Goal: Find specific fact: Find specific fact

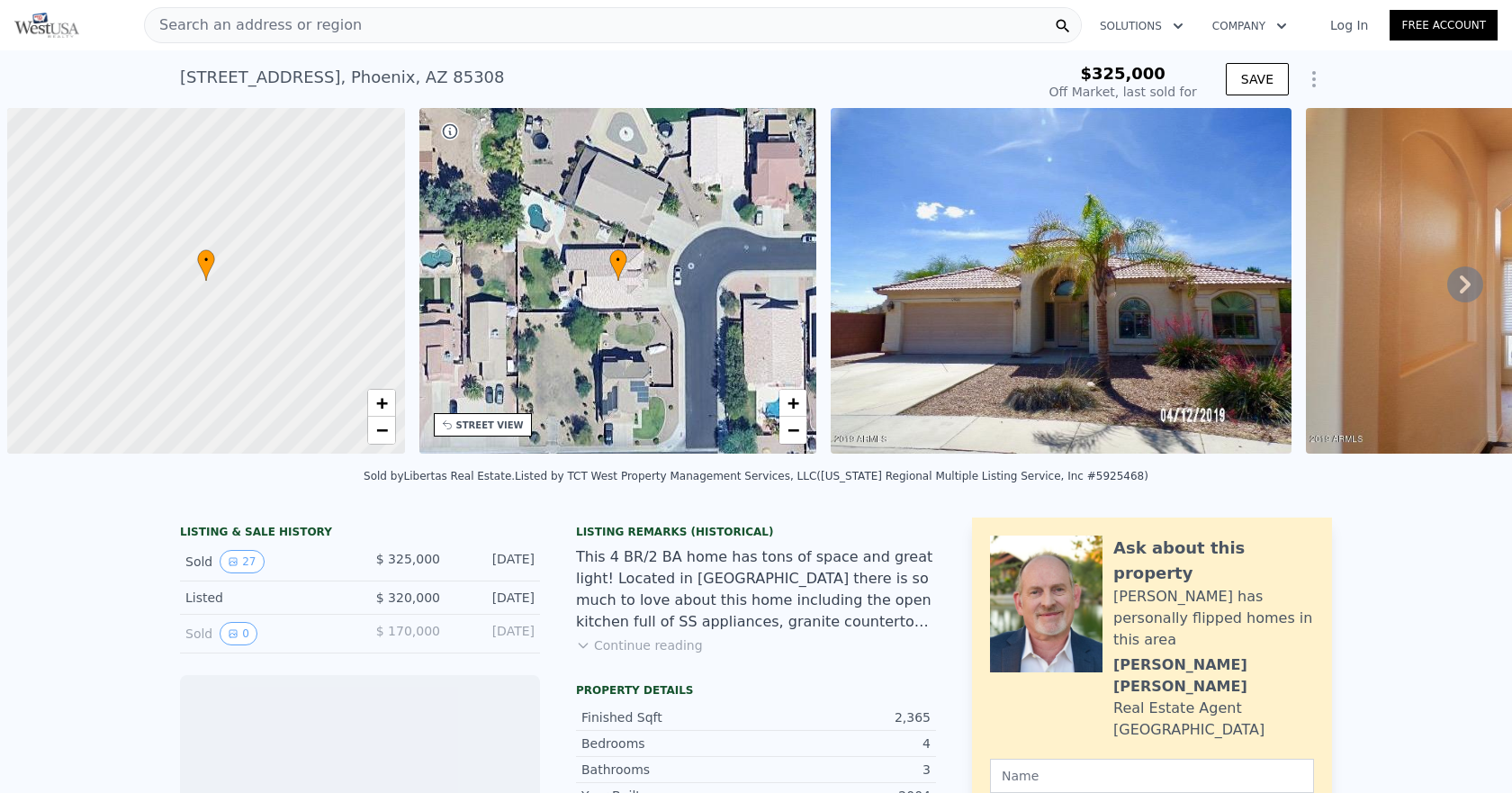
scroll to position [0, 7]
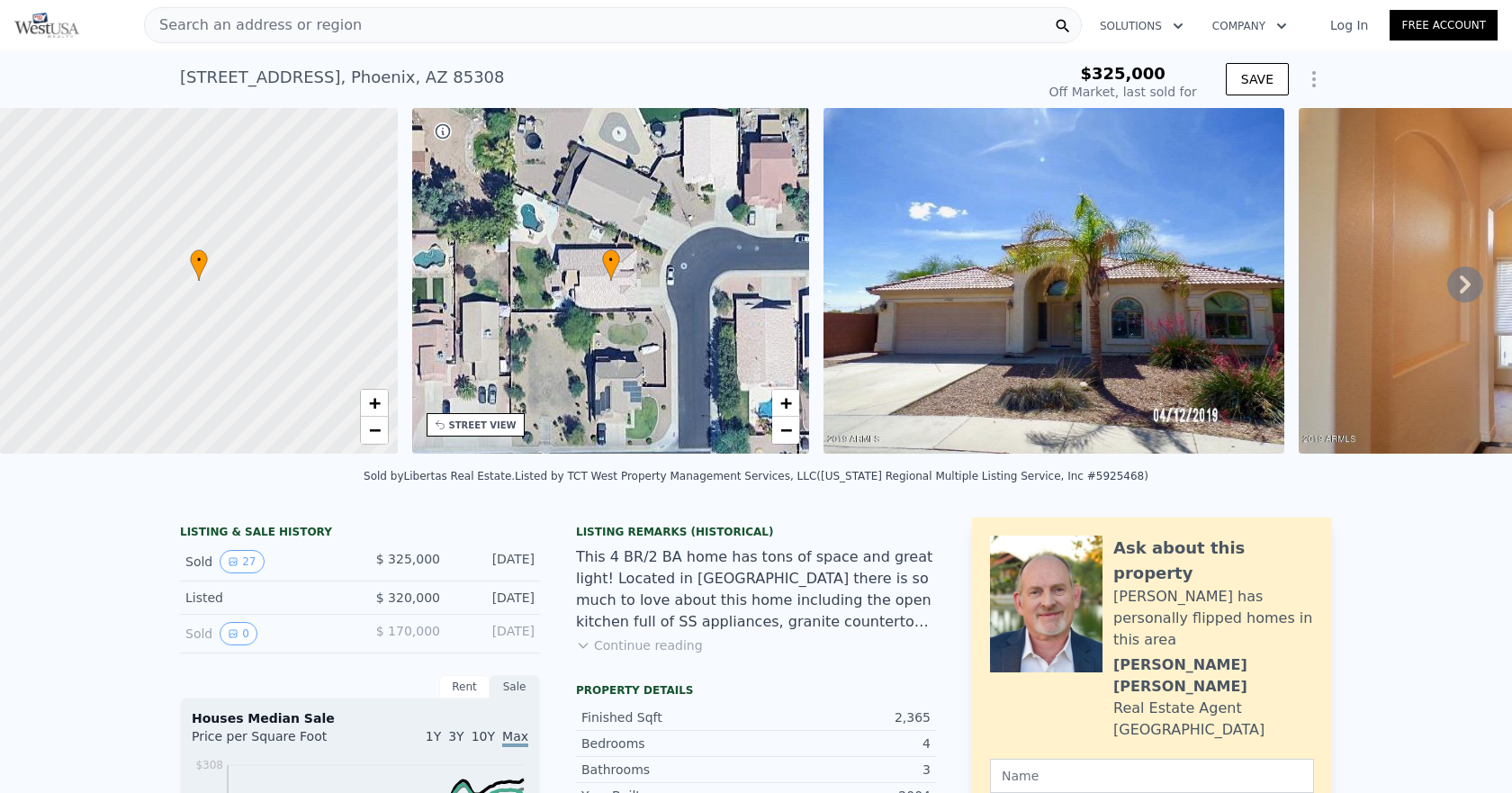
type input "$ 611,000"
type input "$ 234,012"
click at [332, 79] on div "[STREET_ADDRESS]" at bounding box center [342, 78] width 325 height 26
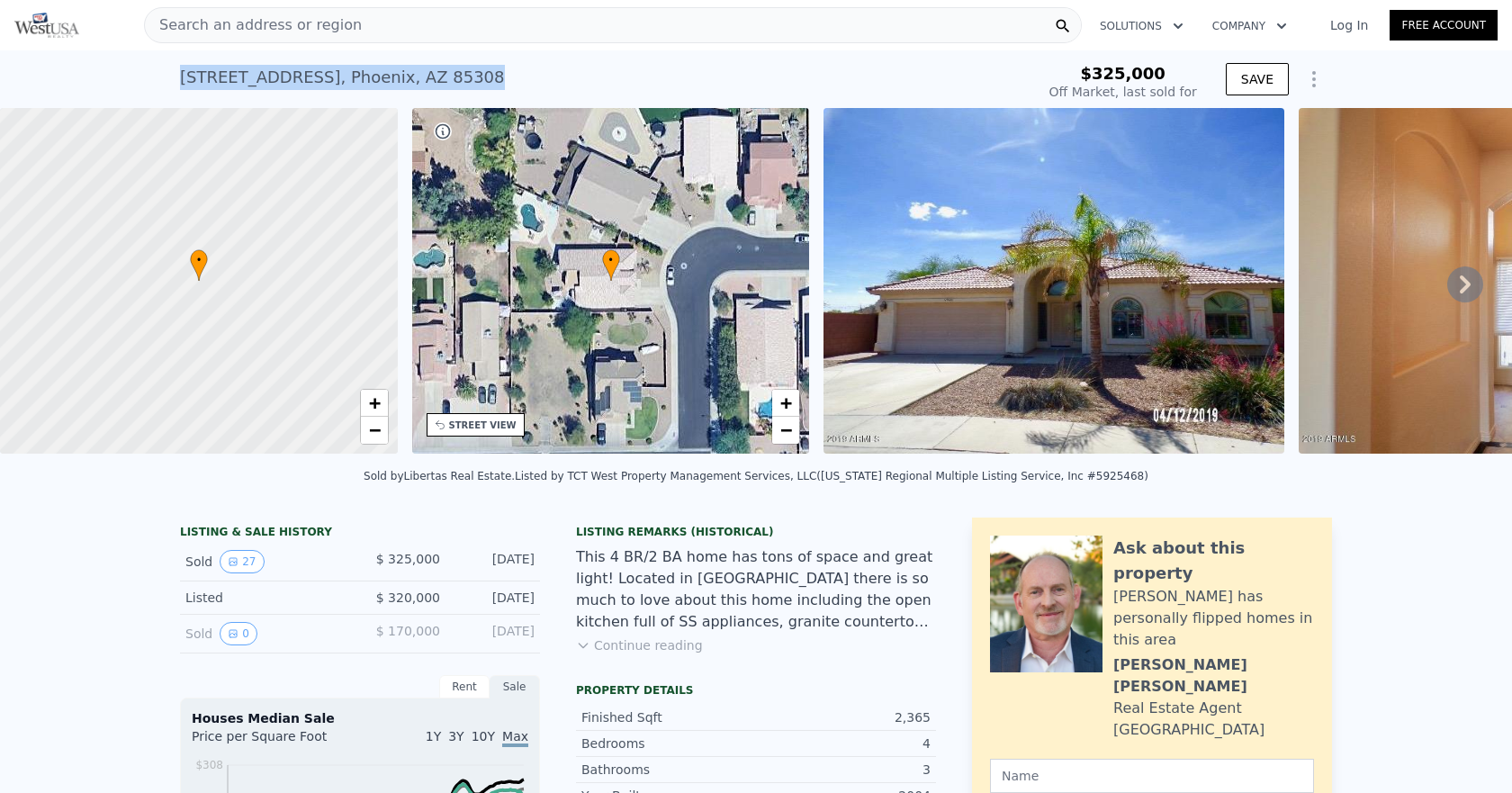
copy div "[STREET_ADDRESS] Sold [DATE] for $325k"
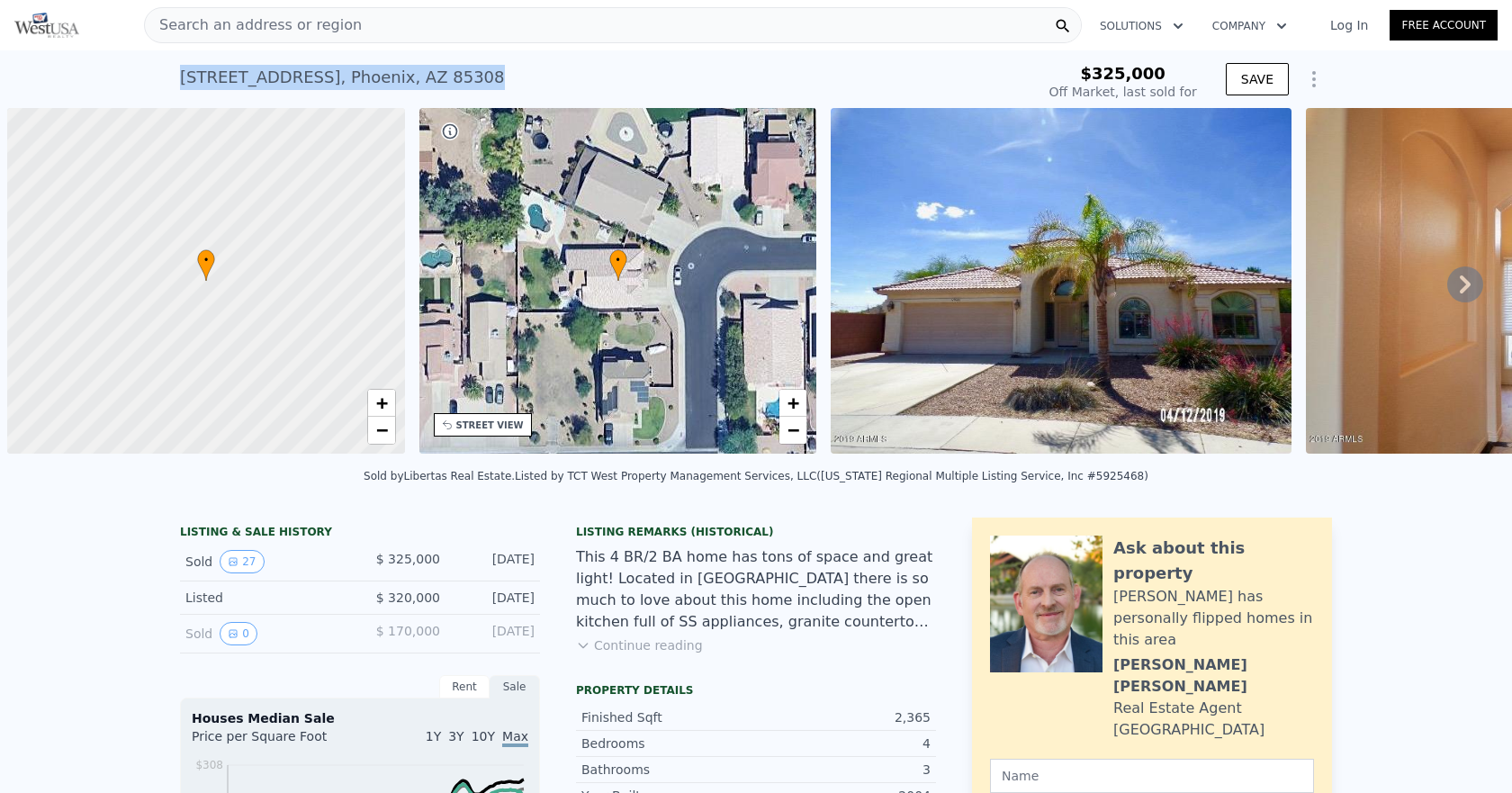
scroll to position [0, 7]
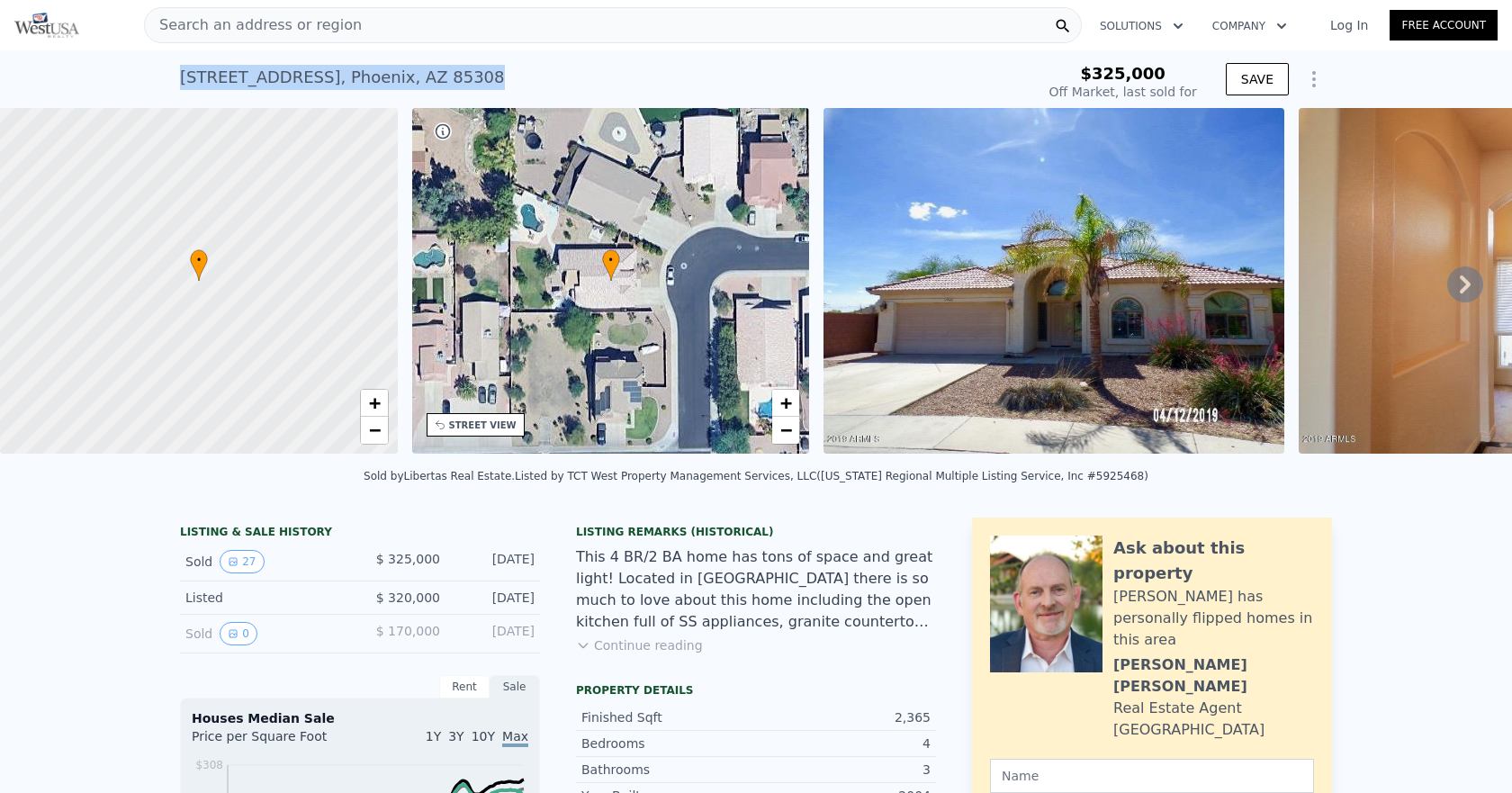
click at [584, 77] on div "[STREET_ADDRESS] Sold [DATE] for $325k" at bounding box center [603, 82] width 848 height 50
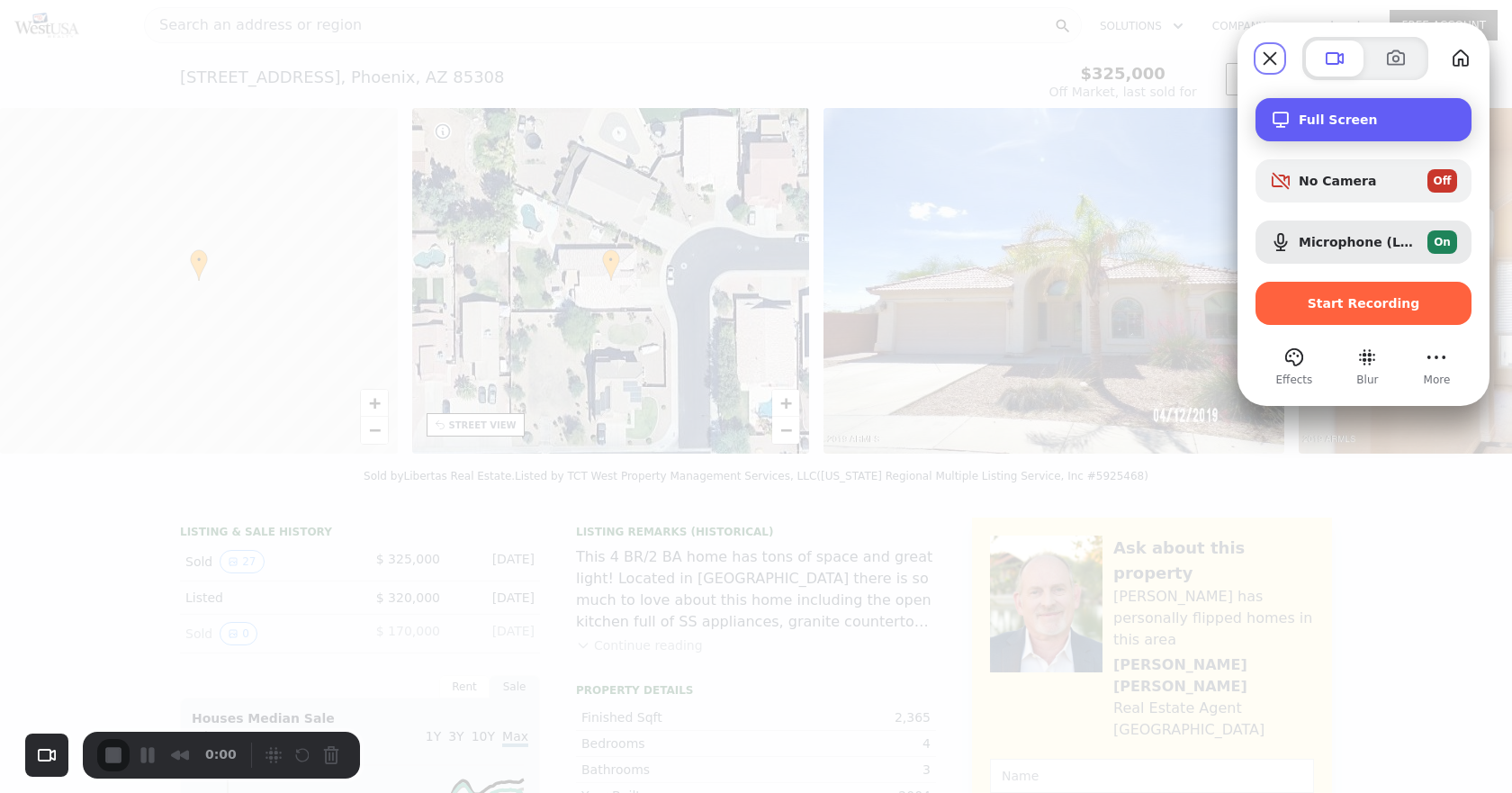
click at [1361, 132] on div "Full Screen" at bounding box center [1363, 119] width 216 height 43
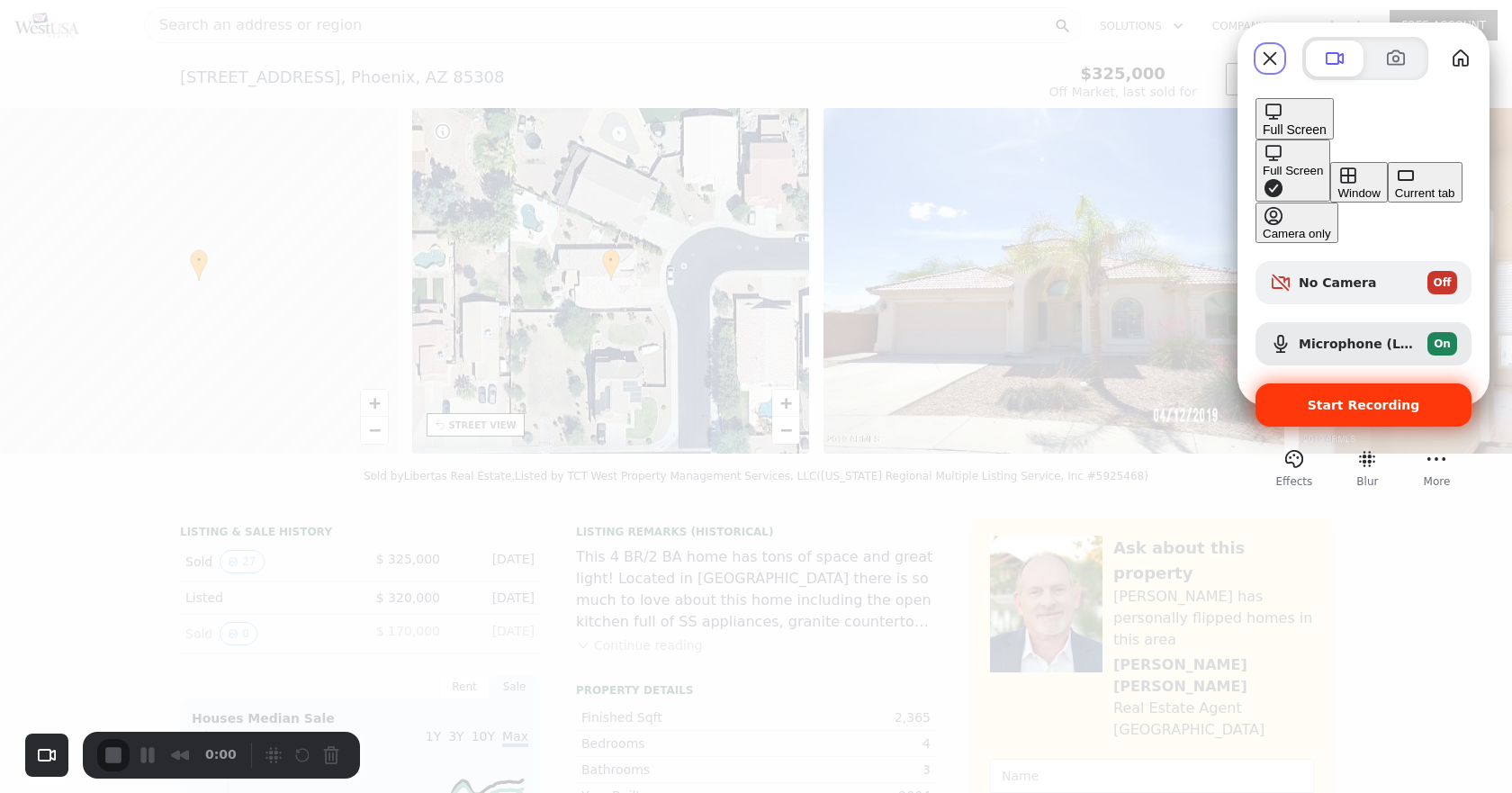
click at [1319, 383] on div "Start Recording" at bounding box center [1363, 405] width 216 height 43
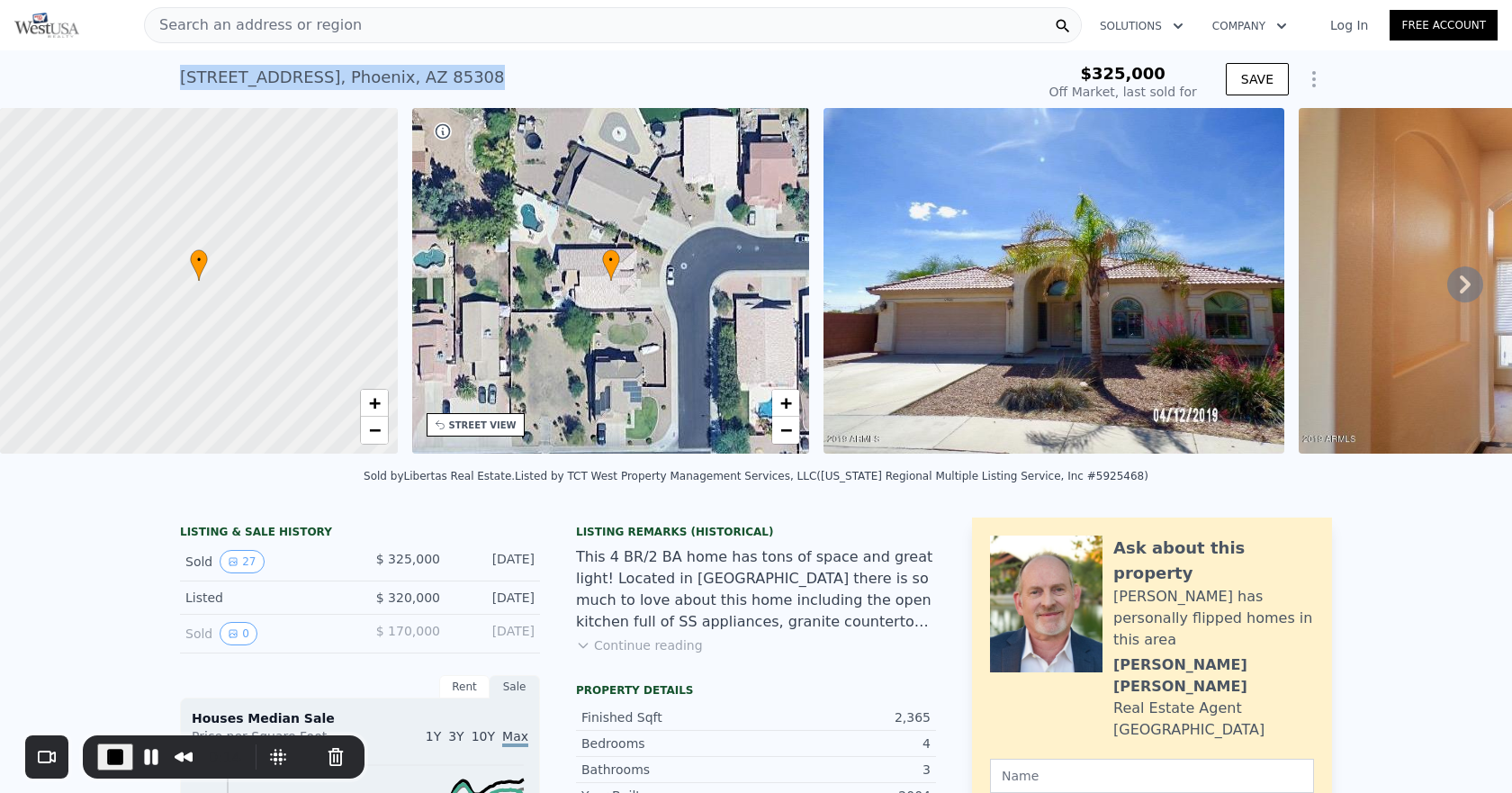
drag, startPoint x: 458, startPoint y: 76, endPoint x: 168, endPoint y: 62, distance: 290.3
click at [168, 62] on div "3940 W Quail Ave , Phoenix , AZ 85308 Sold Jun 2019 for $325k $325,000 Off Mark…" at bounding box center [756, 79] width 1512 height 57
copy div "[STREET_ADDRESS]"
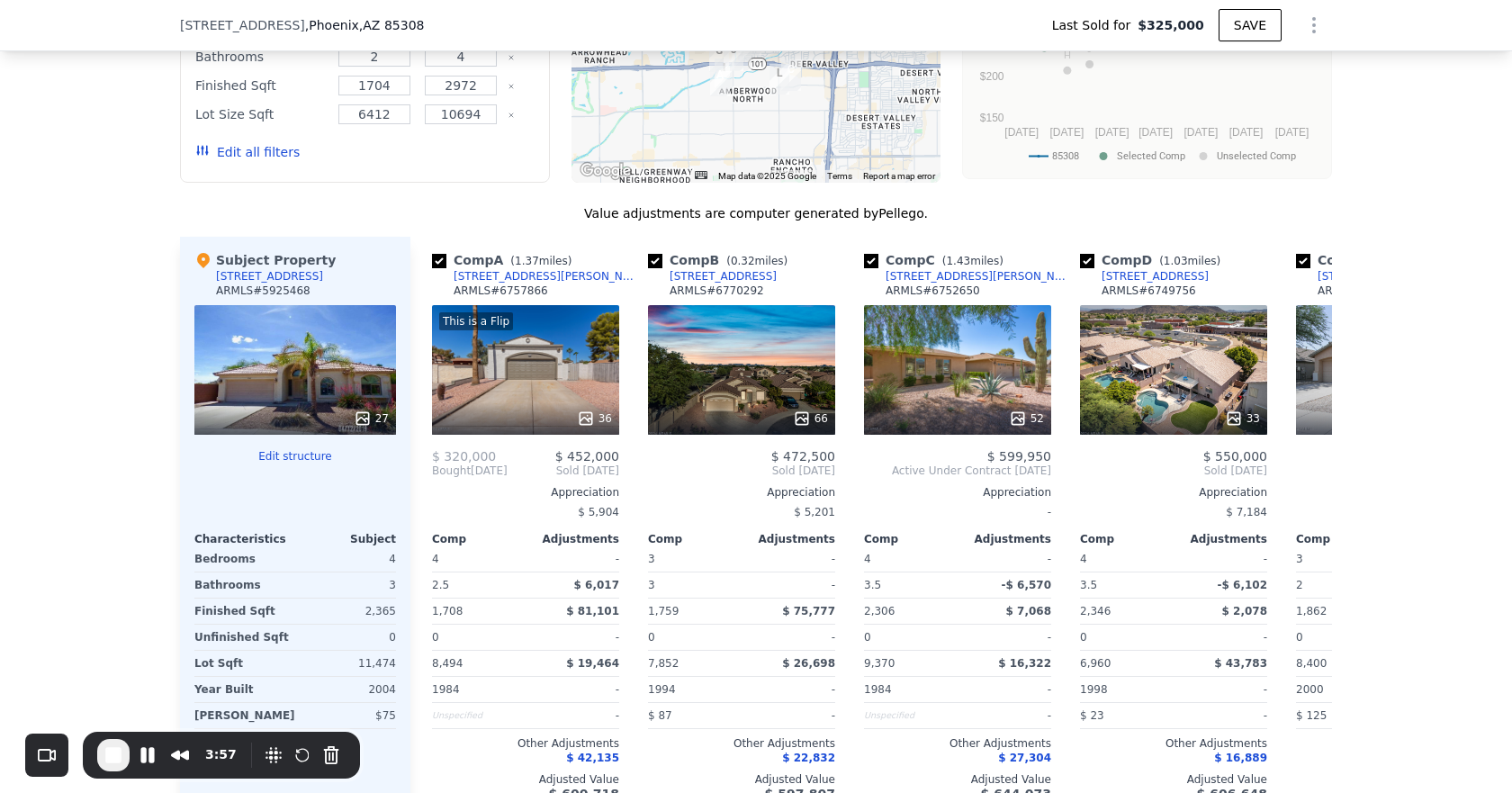
scroll to position [1793, 0]
